Goal: Task Accomplishment & Management: Complete application form

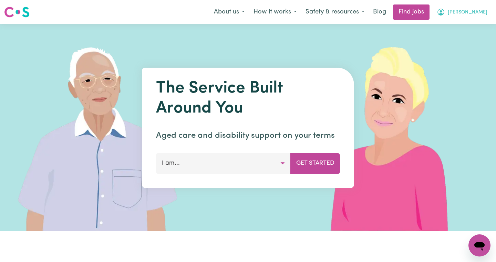
click at [476, 10] on span "[PERSON_NAME]" at bounding box center [468, 13] width 40 height 8
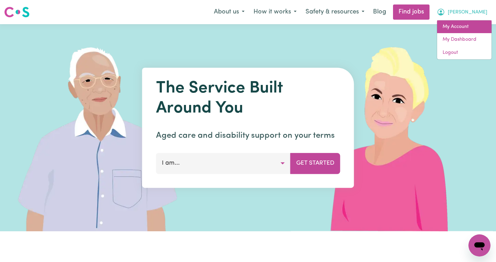
click at [454, 27] on link "My Account" at bounding box center [464, 26] width 54 height 13
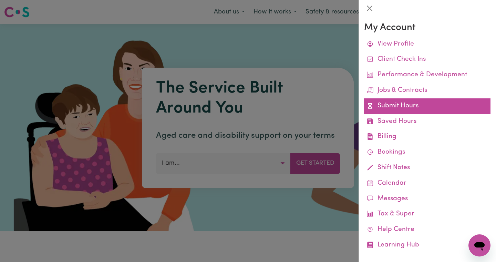
click at [399, 104] on link "Submit Hours" at bounding box center [427, 106] width 126 height 16
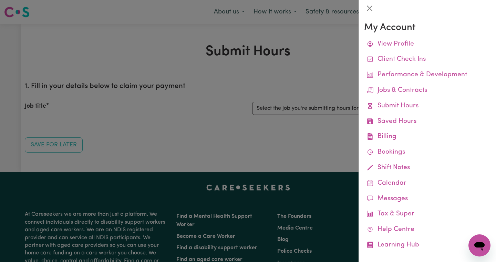
click at [306, 106] on div at bounding box center [248, 131] width 496 height 262
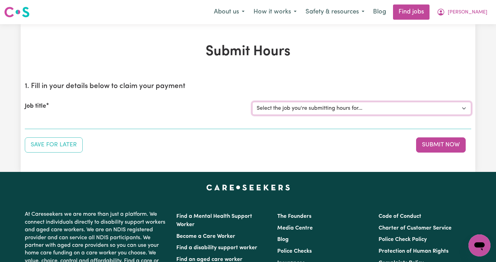
select select "10574"
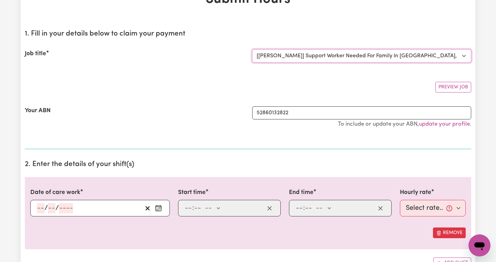
scroll to position [57, 0]
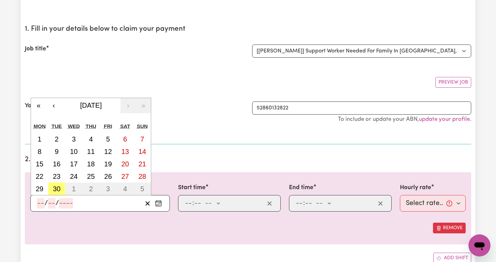
click at [43, 200] on input "number" at bounding box center [41, 203] width 8 height 10
click at [42, 185] on abbr "29" at bounding box center [40, 189] width 8 height 8
type input "[DATE]"
type input "29"
type input "9"
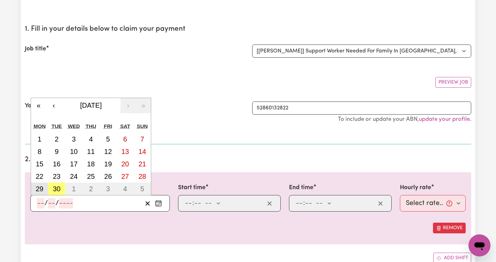
type input "2025"
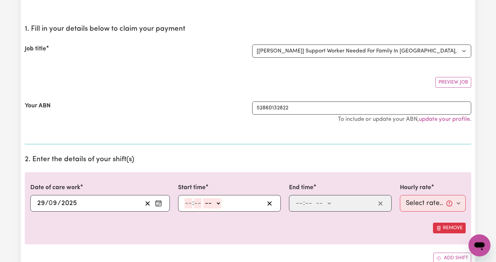
click at [186, 201] on input "number" at bounding box center [189, 203] width 8 height 10
type input "8"
type input "00"
select select "am"
type input "08:00"
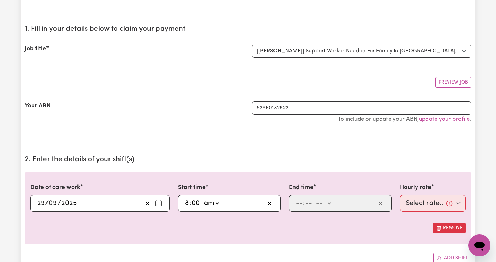
type input "0"
click at [299, 202] on input "number" at bounding box center [300, 203] width 8 height 10
type input "5"
type input "00"
select select "pm"
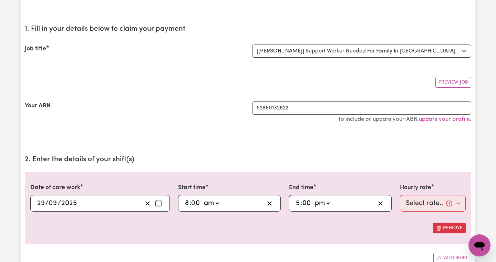
type input "17:00"
type input "0"
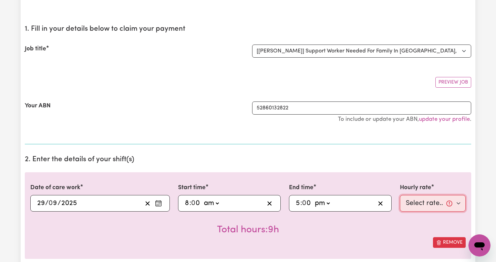
select select "46.78-Weekday"
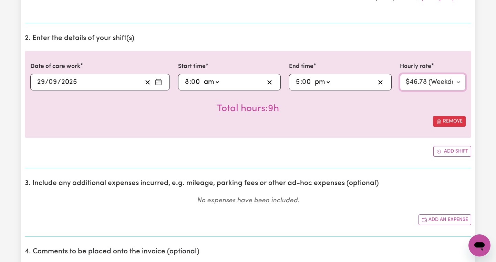
scroll to position [180, 0]
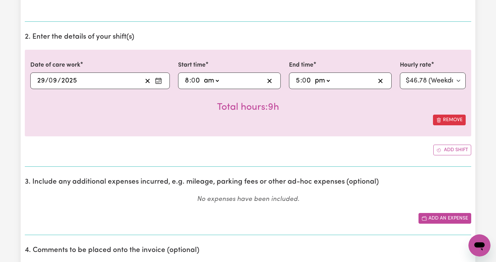
click at [439, 214] on button "Add an expense" at bounding box center [445, 218] width 53 height 11
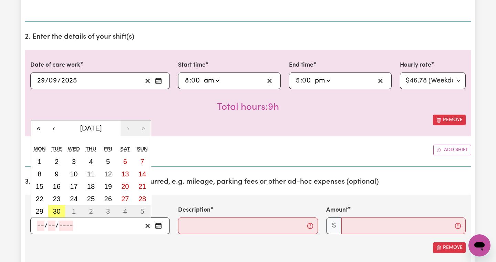
click at [41, 222] on input "number" at bounding box center [41, 225] width 8 height 10
click at [40, 210] on abbr "29" at bounding box center [40, 211] width 8 height 8
type input "[DATE]"
type input "29"
type input "9"
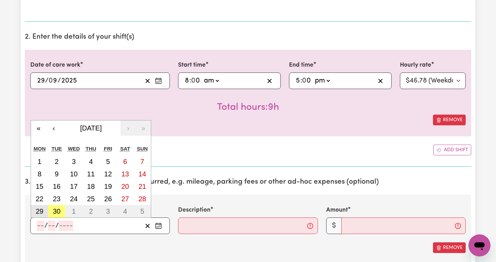
type input "2025"
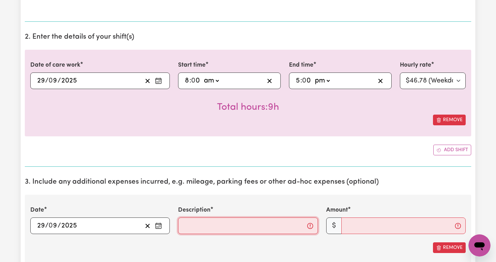
click at [183, 226] on input "Description" at bounding box center [248, 225] width 140 height 17
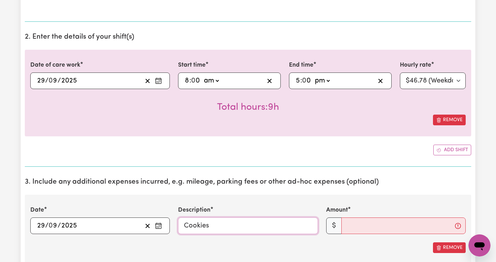
type input "Cookies"
click at [345, 225] on input "Amount" at bounding box center [404, 225] width 124 height 17
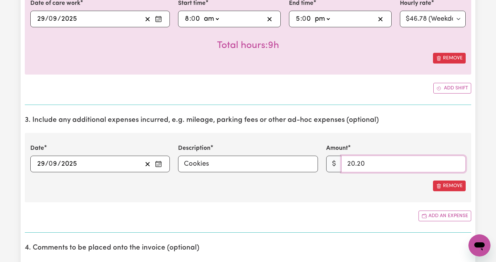
scroll to position [244, 0]
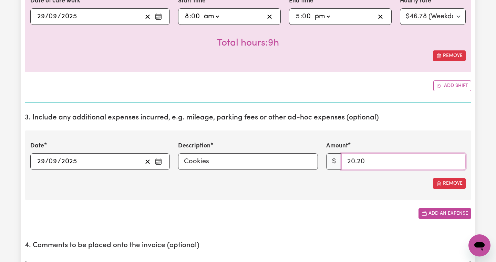
type input "20.20"
click at [440, 212] on button "Add an expense" at bounding box center [445, 213] width 53 height 11
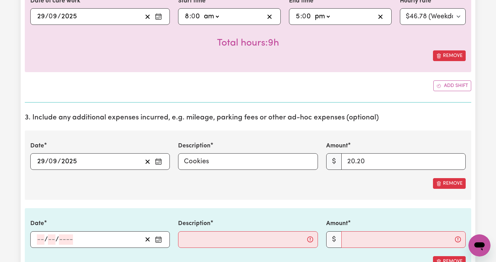
click at [38, 236] on input "number" at bounding box center [41, 239] width 8 height 10
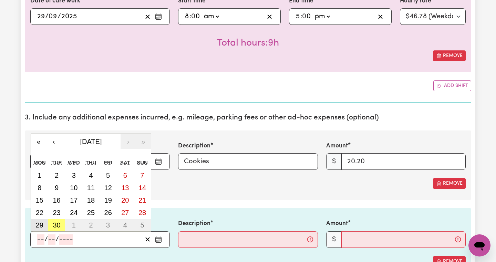
click at [39, 224] on abbr "29" at bounding box center [40, 225] width 8 height 8
type input "[DATE]"
type input "29"
type input "9"
type input "2025"
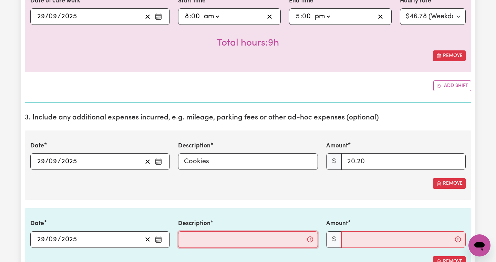
click at [201, 235] on input "Description" at bounding box center [248, 239] width 140 height 17
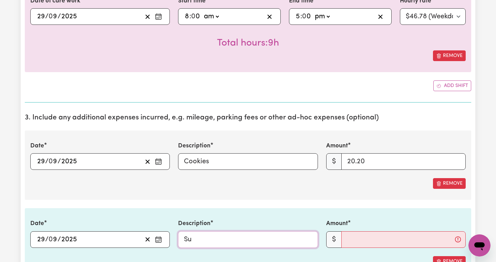
type input "S"
type input "Lunch"
click at [358, 241] on input "Amount" at bounding box center [404, 239] width 124 height 17
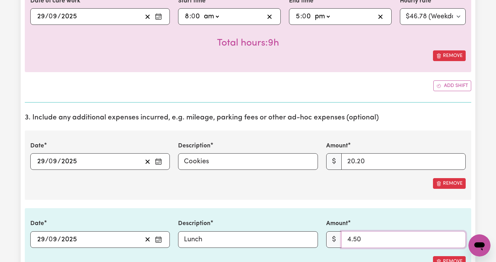
type input "4.50"
click at [300, 203] on section "3. Include any additional expenses incurred, e.g. mileage, parking fees or othe…" at bounding box center [248, 208] width 447 height 200
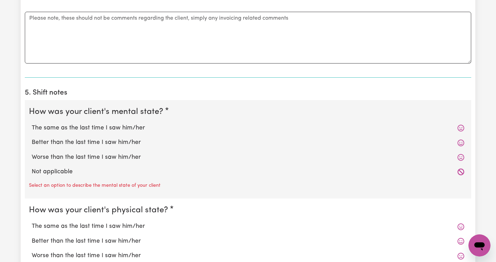
scroll to position [575, 0]
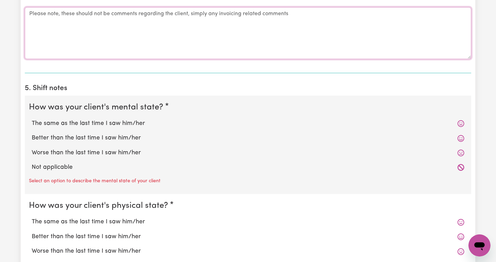
click at [103, 20] on textarea "Comments" at bounding box center [248, 33] width 447 height 52
type textarea "[PERSON_NAME] first week of holidays with [PERSON_NAME]!"
click at [458, 124] on icon at bounding box center [461, 123] width 7 height 7
click at [461, 121] on icon at bounding box center [461, 123] width 7 height 7
click at [465, 118] on div "The same as the last time I saw him/her" at bounding box center [248, 123] width 438 height 14
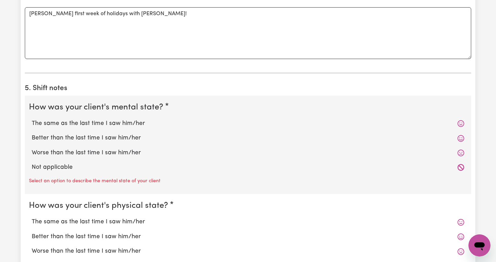
click at [104, 121] on label "The same as the last time I saw him/her" at bounding box center [248, 123] width 433 height 9
click at [32, 119] on input "The same as the last time I saw him/her" at bounding box center [31, 119] width 0 height 0
radio input "true"
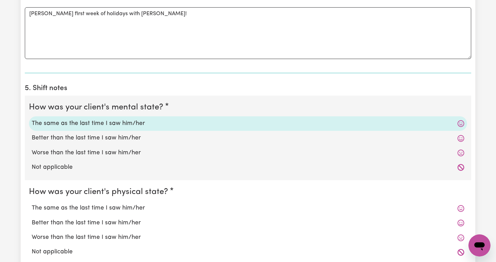
click at [95, 206] on label "The same as the last time I saw him/her" at bounding box center [248, 207] width 433 height 9
click at [32, 203] on input "The same as the last time I saw him/her" at bounding box center [31, 203] width 0 height 0
radio input "true"
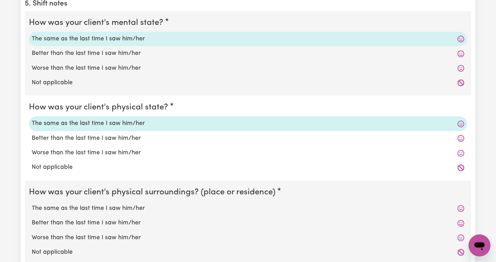
click at [95, 204] on label "The same as the last time I saw him/her" at bounding box center [248, 208] width 433 height 9
click at [32, 204] on input "The same as the last time I saw him/her" at bounding box center [31, 203] width 0 height 0
radio input "true"
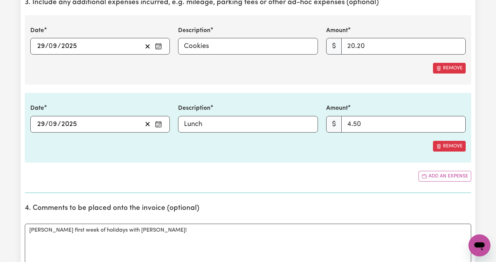
scroll to position [396, 0]
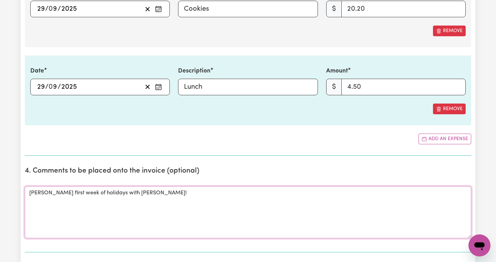
drag, startPoint x: 140, startPoint y: 195, endPoint x: 0, endPoint y: 191, distance: 140.3
click at [0, 191] on div "Submit Hours 1. Fill in your details below to claim your payment Job title Sele…" at bounding box center [248, 156] width 496 height 1057
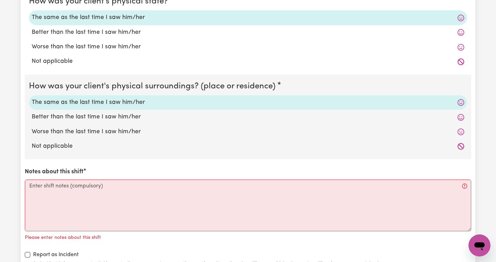
scroll to position [843, 0]
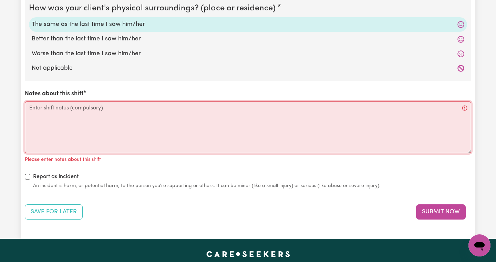
click at [101, 126] on textarea "Notes about this shift" at bounding box center [248, 127] width 447 height 52
paste textarea "[PERSON_NAME] first week of holidays with [PERSON_NAME]!"
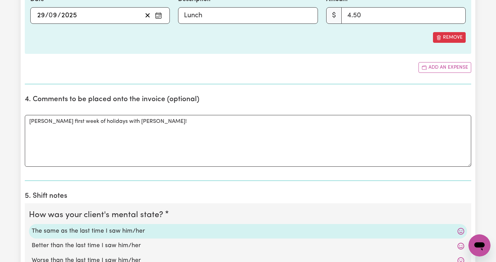
scroll to position [456, 0]
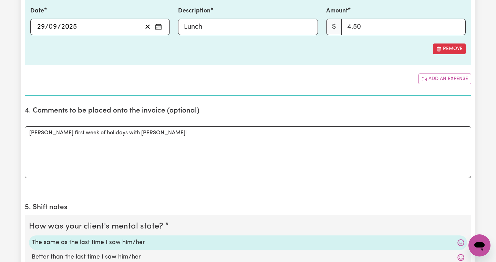
type textarea "[PERSON_NAME] first week of holidays with [PERSON_NAME]!"
drag, startPoint x: 143, startPoint y: 134, endPoint x: 19, endPoint y: 126, distance: 124.7
click at [19, 126] on div "Submit Hours 1. Fill in your details below to claim your payment Job title Sele…" at bounding box center [248, 91] width 496 height 1046
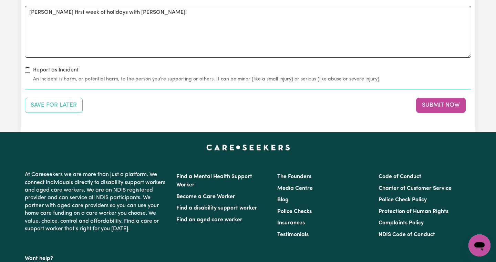
scroll to position [932, 0]
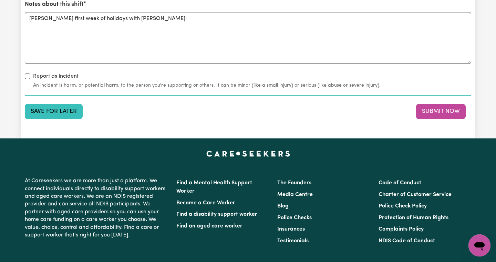
click at [41, 105] on button "Save for Later" at bounding box center [54, 111] width 58 height 15
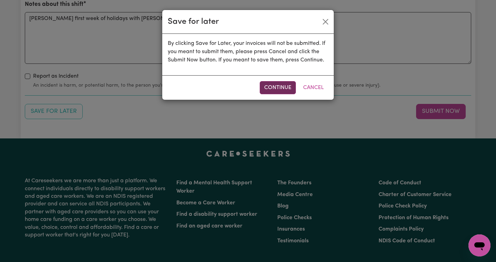
click at [272, 88] on button "Continue" at bounding box center [278, 87] width 36 height 13
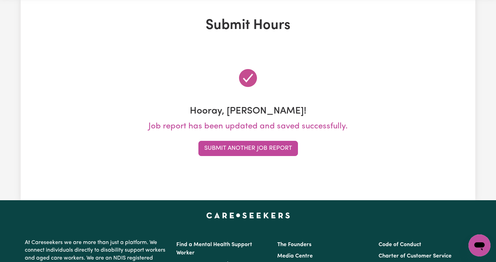
scroll to position [0, 0]
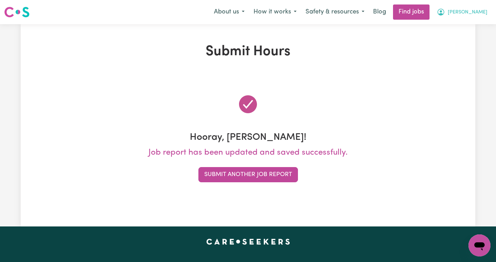
click at [472, 11] on button "[PERSON_NAME]" at bounding box center [462, 12] width 60 height 14
click at [461, 30] on link "My Account" at bounding box center [464, 26] width 54 height 13
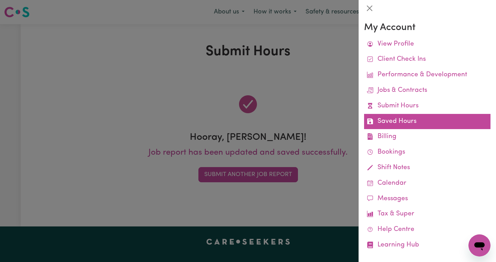
click at [410, 118] on link "Saved Hours" at bounding box center [427, 122] width 126 height 16
